Goal: Transaction & Acquisition: Purchase product/service

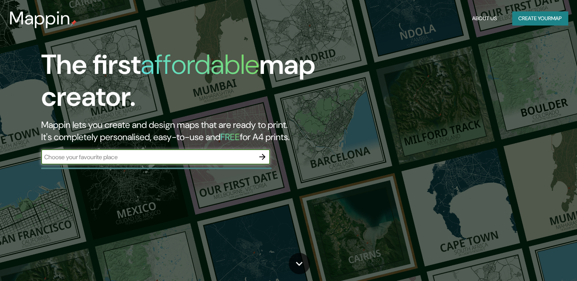
click at [543, 20] on button "Create your map" at bounding box center [540, 18] width 56 height 14
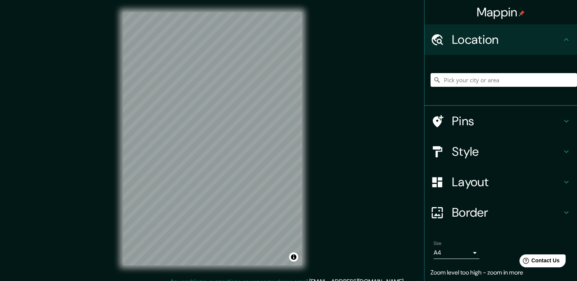
click at [319, 79] on div "Mappin Location Pins Style Layout Border Choose a border. Hint : you can make l…" at bounding box center [288, 145] width 577 height 290
click at [562, 151] on icon at bounding box center [566, 151] width 9 height 9
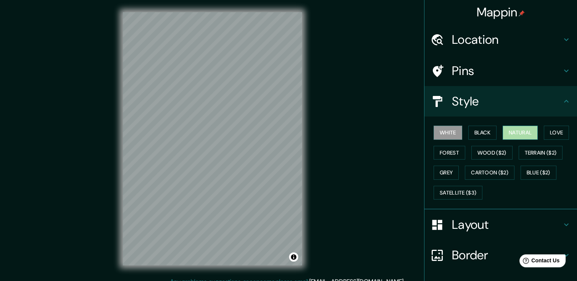
click at [516, 132] on button "Natural" at bounding box center [519, 133] width 35 height 14
click at [546, 131] on button "Love" at bounding box center [556, 133] width 25 height 14
click at [521, 133] on button "Natural" at bounding box center [519, 133] width 35 height 14
click at [451, 151] on button "Forest" at bounding box center [449, 153] width 32 height 14
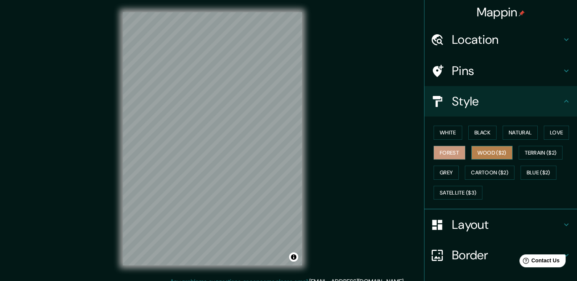
click at [482, 152] on button "Wood ($2)" at bounding box center [491, 153] width 41 height 14
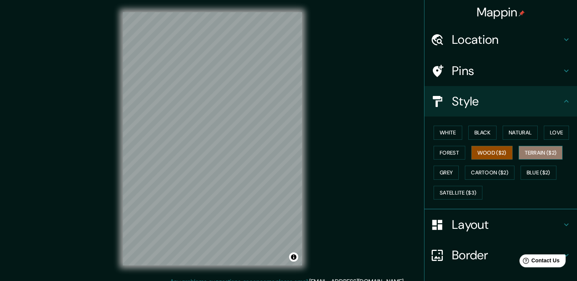
click at [525, 151] on button "Terrain ($2)" at bounding box center [540, 153] width 44 height 14
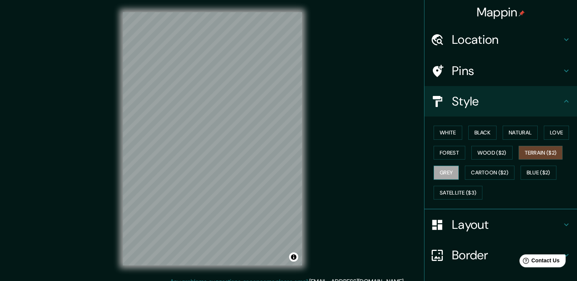
click at [448, 169] on button "Grey" at bounding box center [445, 173] width 25 height 14
click at [494, 172] on button "Cartoon ($2)" at bounding box center [490, 173] width 50 height 14
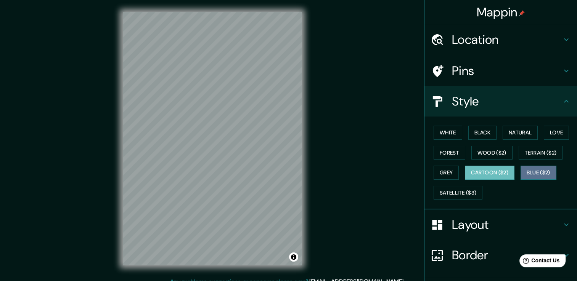
click at [530, 169] on button "Blue ($2)" at bounding box center [538, 173] width 36 height 14
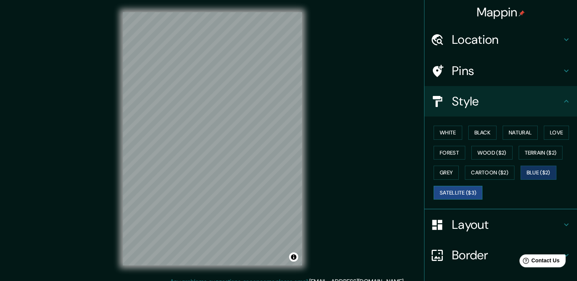
click at [458, 190] on button "Satellite ($3)" at bounding box center [457, 193] width 49 height 14
click at [555, 224] on h4 "Layout" at bounding box center [507, 224] width 110 height 15
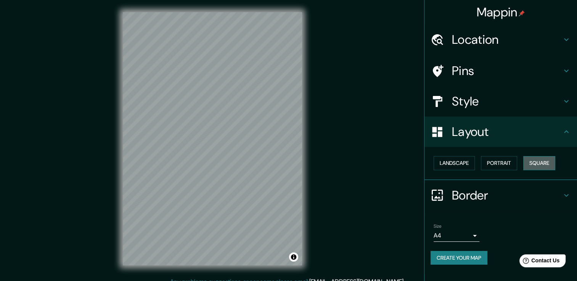
click at [532, 161] on button "Square" at bounding box center [539, 163] width 32 height 14
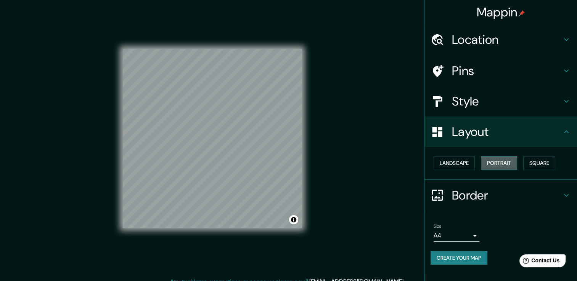
click at [493, 160] on button "Portrait" at bounding box center [499, 163] width 36 height 14
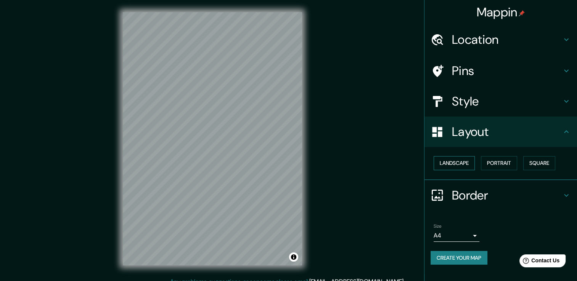
click at [467, 162] on button "Landscape" at bounding box center [453, 163] width 41 height 14
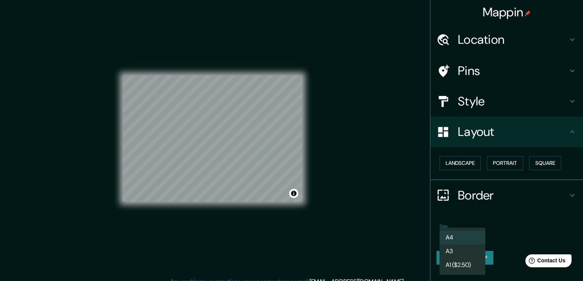
click at [477, 234] on body "Mappin Location Pins Style Layout Landscape Portrait Square Border Choose a bor…" at bounding box center [291, 140] width 583 height 281
click at [498, 224] on div at bounding box center [291, 140] width 583 height 281
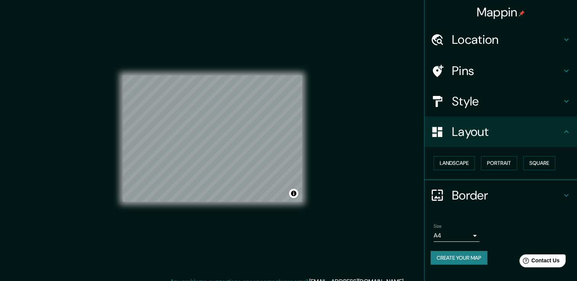
click at [479, 236] on div "Size A4 single" at bounding box center [500, 233] width 140 height 24
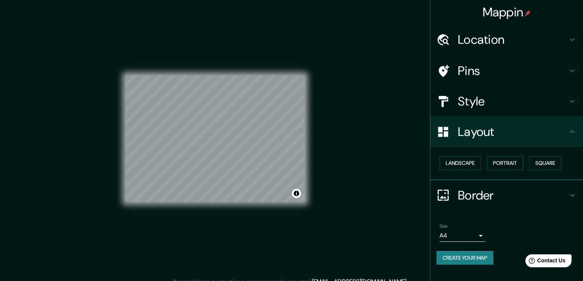
click at [474, 238] on body "Mappin Location Pins Style Layout Landscape Portrait Square Border Choose a bor…" at bounding box center [291, 140] width 583 height 281
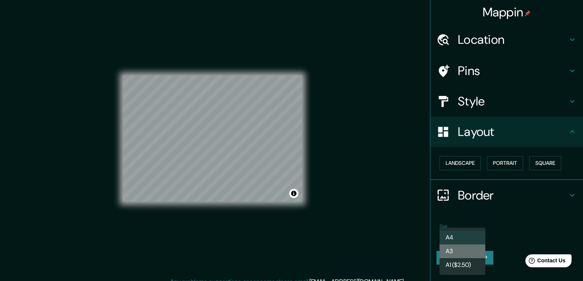
click at [467, 250] on li "A3" at bounding box center [462, 252] width 46 height 14
type input "a4"
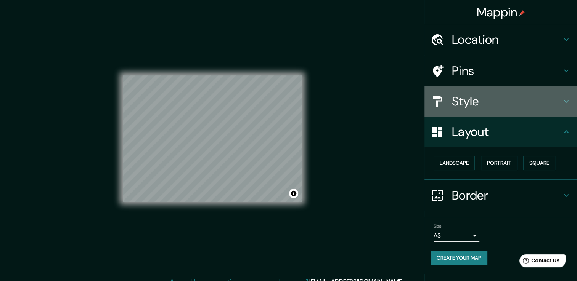
click at [567, 100] on icon at bounding box center [566, 101] width 5 height 3
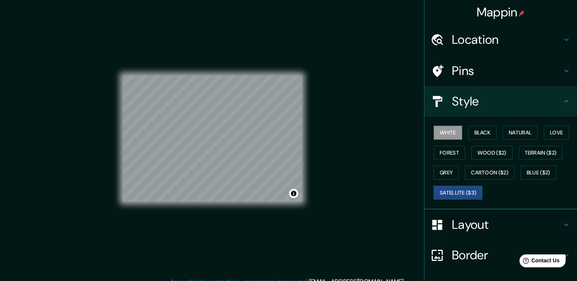
click at [435, 129] on button "White" at bounding box center [447, 133] width 29 height 14
click at [468, 129] on button "Black" at bounding box center [482, 133] width 29 height 14
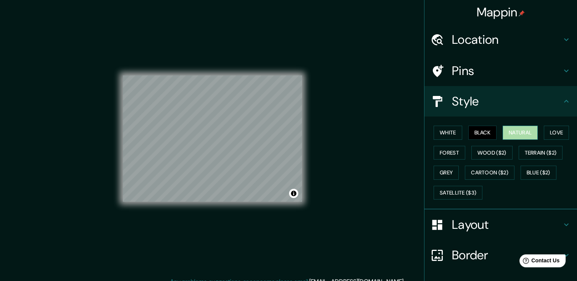
click at [506, 129] on button "Natural" at bounding box center [519, 133] width 35 height 14
click at [534, 131] on button "Natural" at bounding box center [519, 133] width 35 height 14
click at [546, 131] on button "Love" at bounding box center [556, 133] width 25 height 14
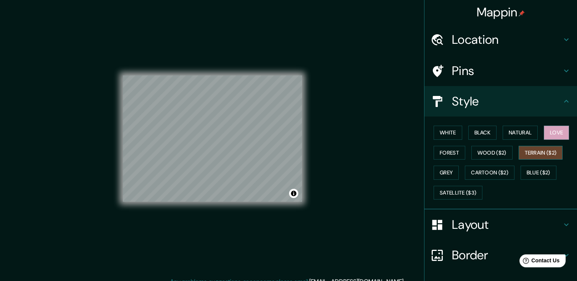
click at [537, 146] on div "White Black Natural Love Forest Wood ($2) Terrain ($2) Grey Cartoon ($2) Blue (…" at bounding box center [503, 163] width 146 height 80
click at [536, 151] on button "Terrain ($2)" at bounding box center [540, 153] width 44 height 14
click at [449, 149] on button "Forest" at bounding box center [449, 153] width 32 height 14
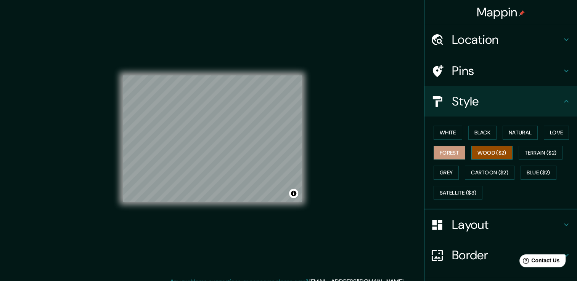
click at [484, 149] on button "Wood ($2)" at bounding box center [491, 153] width 41 height 14
click at [474, 167] on button "Cartoon ($2)" at bounding box center [490, 173] width 50 height 14
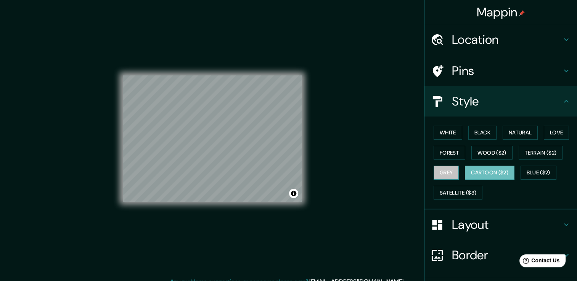
click at [442, 169] on button "Grey" at bounding box center [445, 173] width 25 height 14
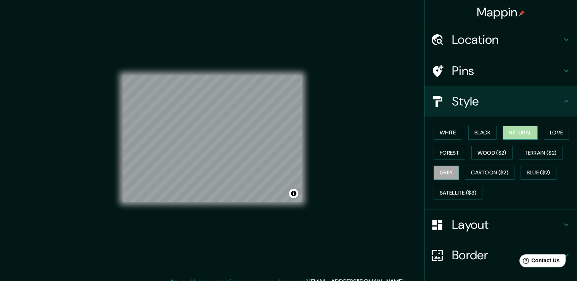
click at [517, 133] on button "Natural" at bounding box center [519, 133] width 35 height 14
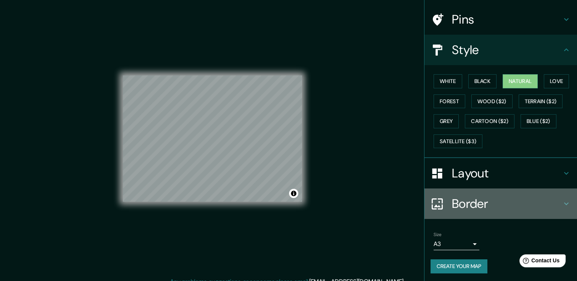
click at [562, 201] on icon at bounding box center [566, 203] width 9 height 9
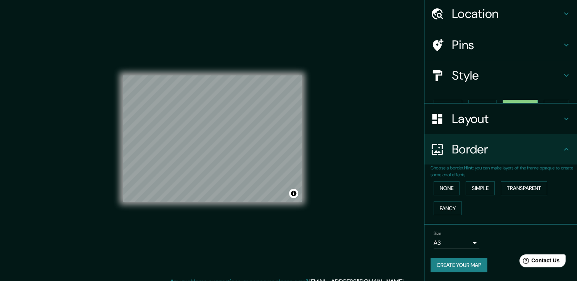
scroll to position [13, 0]
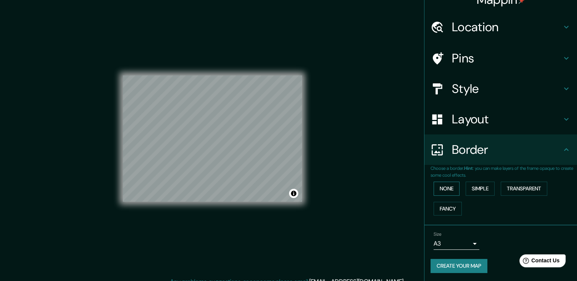
click at [450, 188] on button "None" at bounding box center [446, 189] width 26 height 14
click at [479, 187] on button "Simple" at bounding box center [479, 189] width 29 height 14
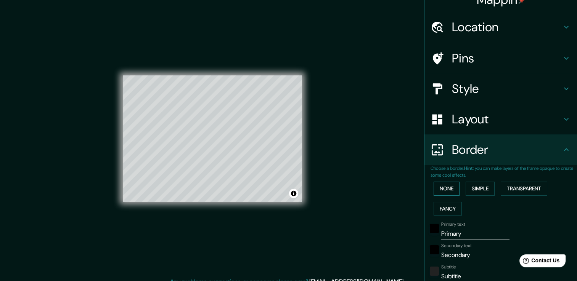
click at [439, 189] on button "None" at bounding box center [446, 189] width 26 height 14
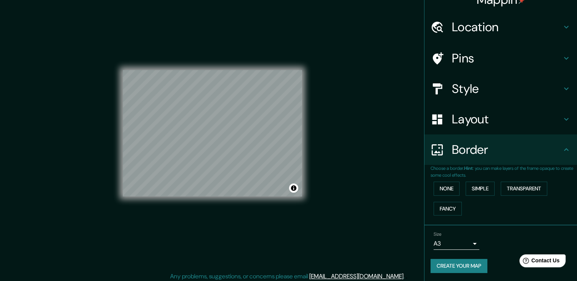
scroll to position [8, 0]
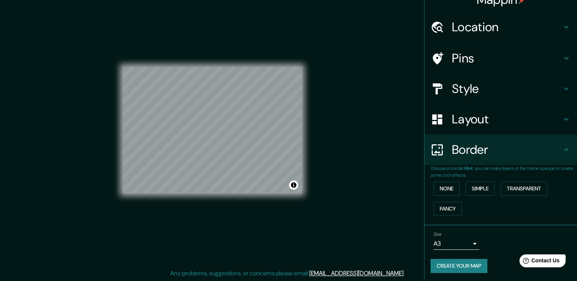
click at [399, 51] on div "Mappin Location Pins Style Layout Border Choose a border. Hint : you can make l…" at bounding box center [288, 137] width 577 height 290
